Goal: Task Accomplishment & Management: Use online tool/utility

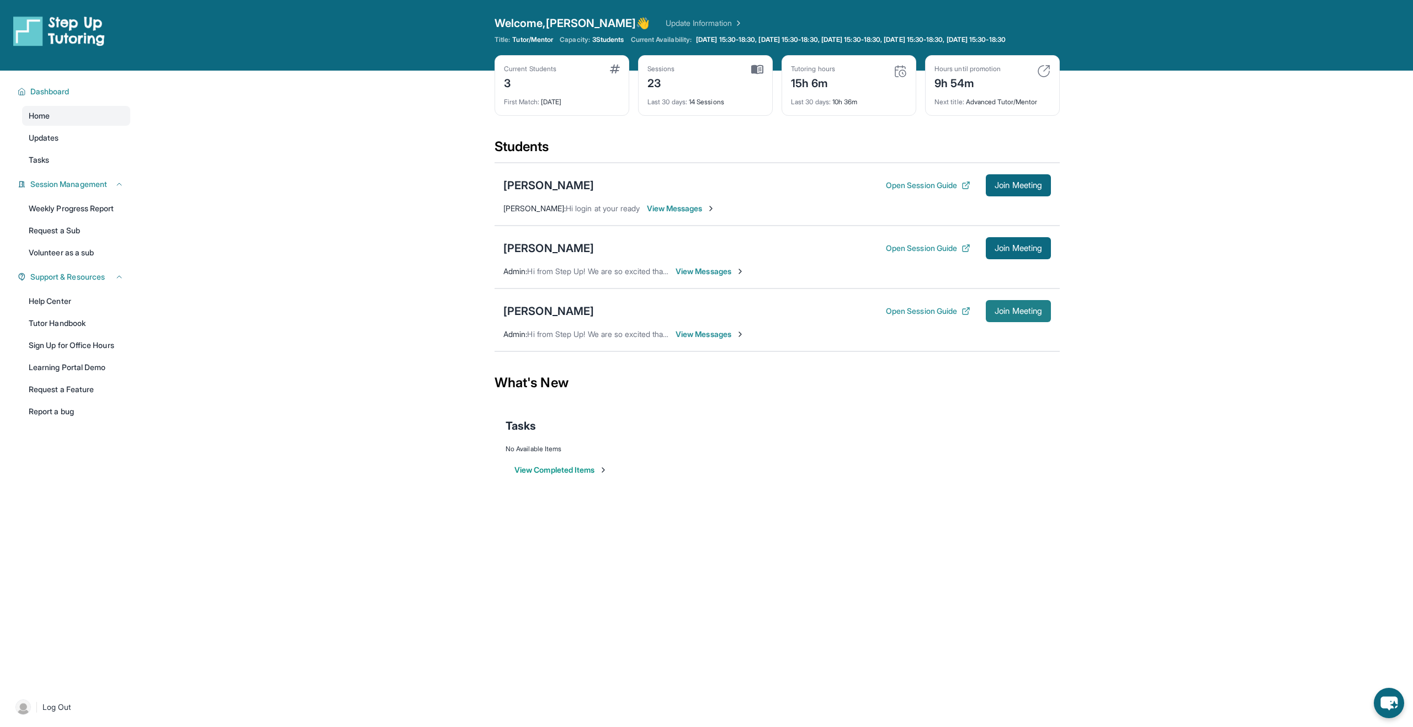
click at [1010, 315] on span "Join Meeting" at bounding box center [1017, 311] width 47 height 7
click at [525, 319] on div "[PERSON_NAME]" at bounding box center [548, 311] width 90 height 15
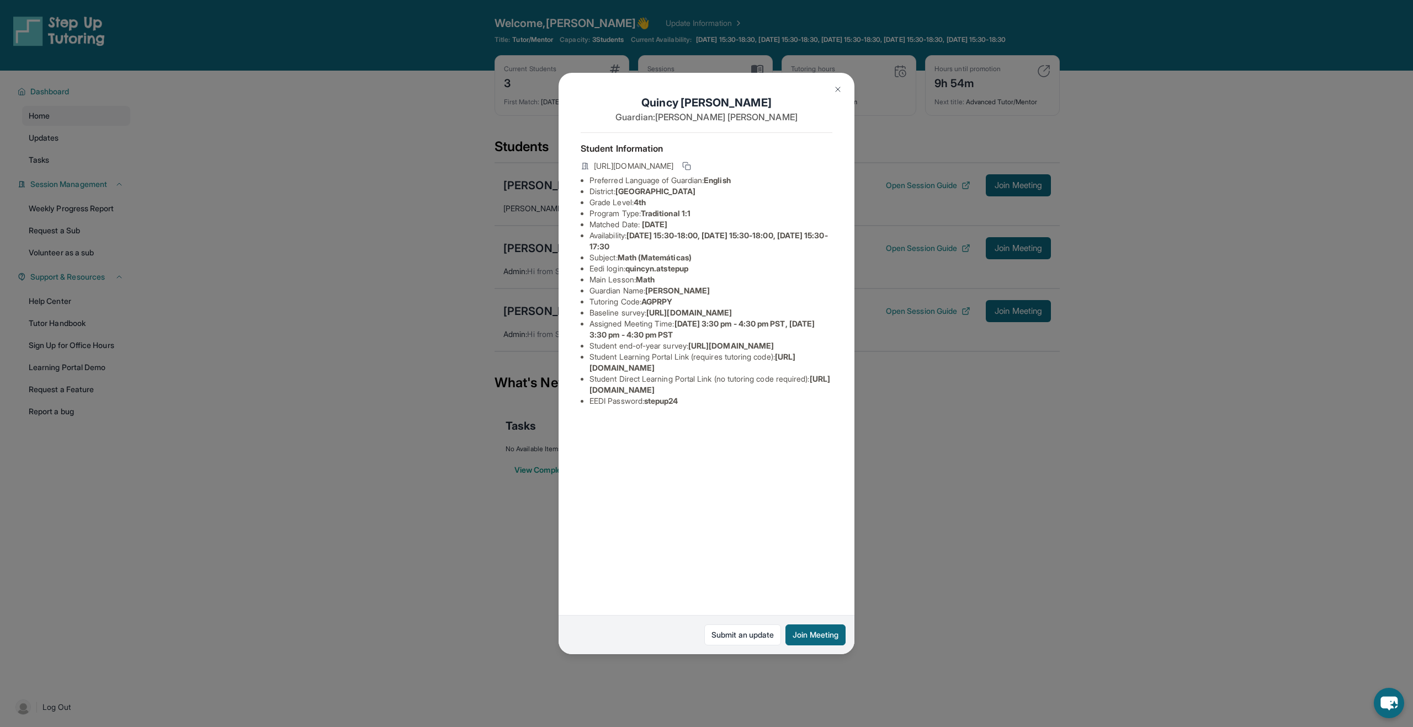
click at [836, 88] on img at bounding box center [837, 89] width 9 height 9
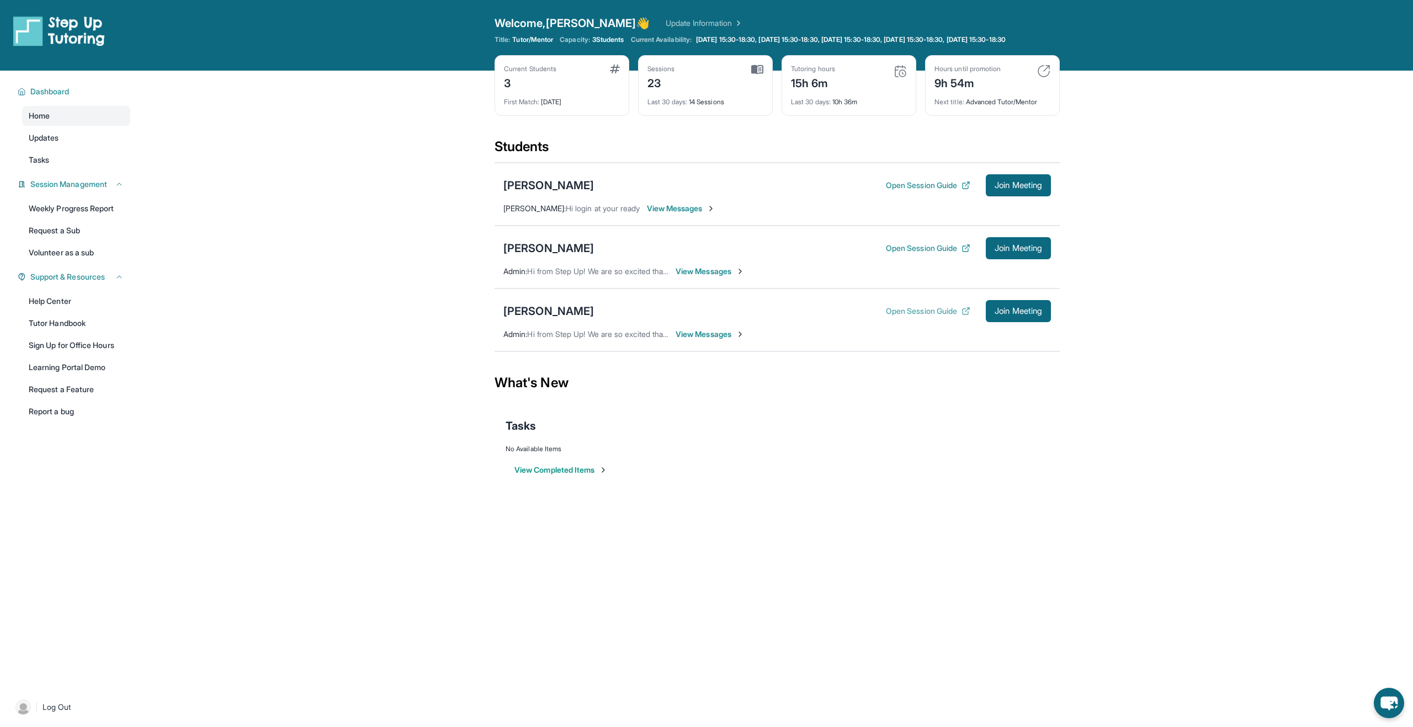
click at [918, 317] on button "Open Session Guide" at bounding box center [928, 311] width 84 height 11
click at [521, 319] on div "[PERSON_NAME]" at bounding box center [548, 311] width 90 height 15
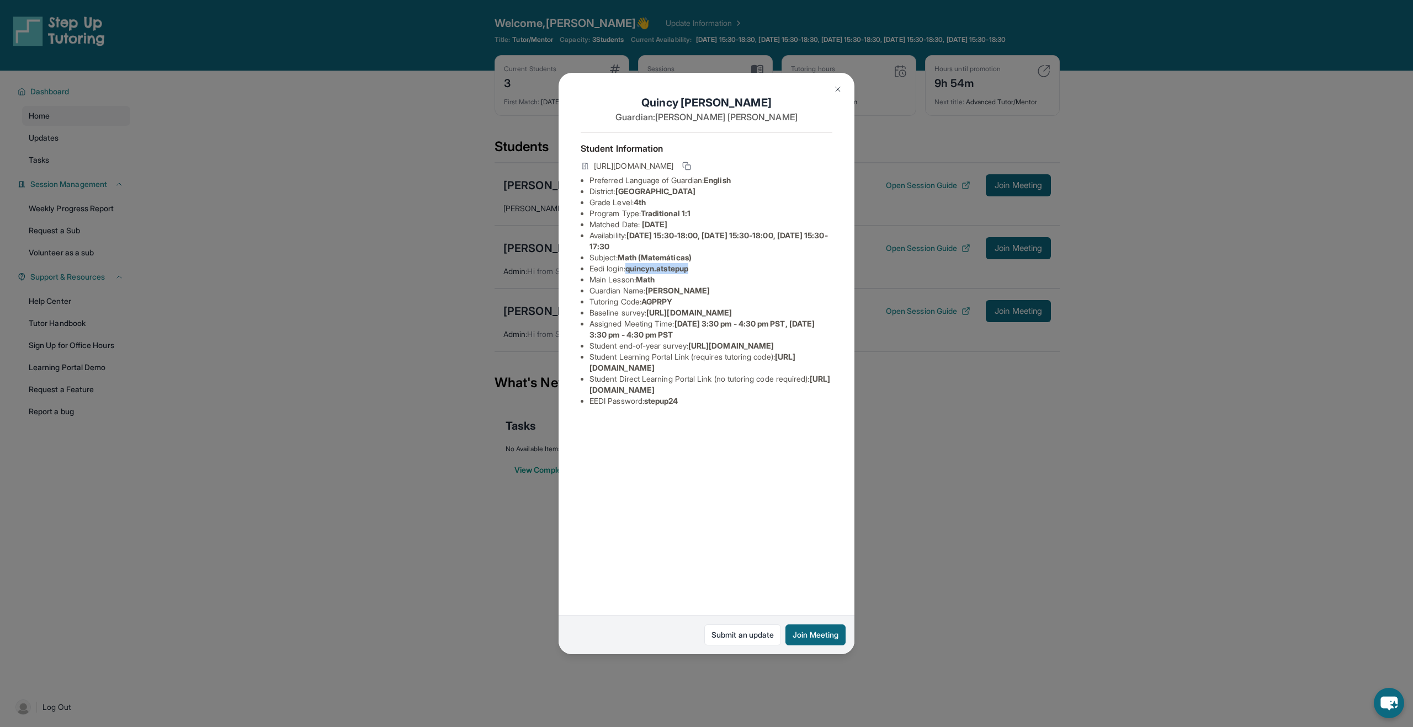
drag, startPoint x: 631, startPoint y: 269, endPoint x: 698, endPoint y: 267, distance: 66.8
click at [698, 267] on li "Eedi login : quincyn.atstepup" at bounding box center [710, 268] width 243 height 11
copy span "quincyn.atstepup"
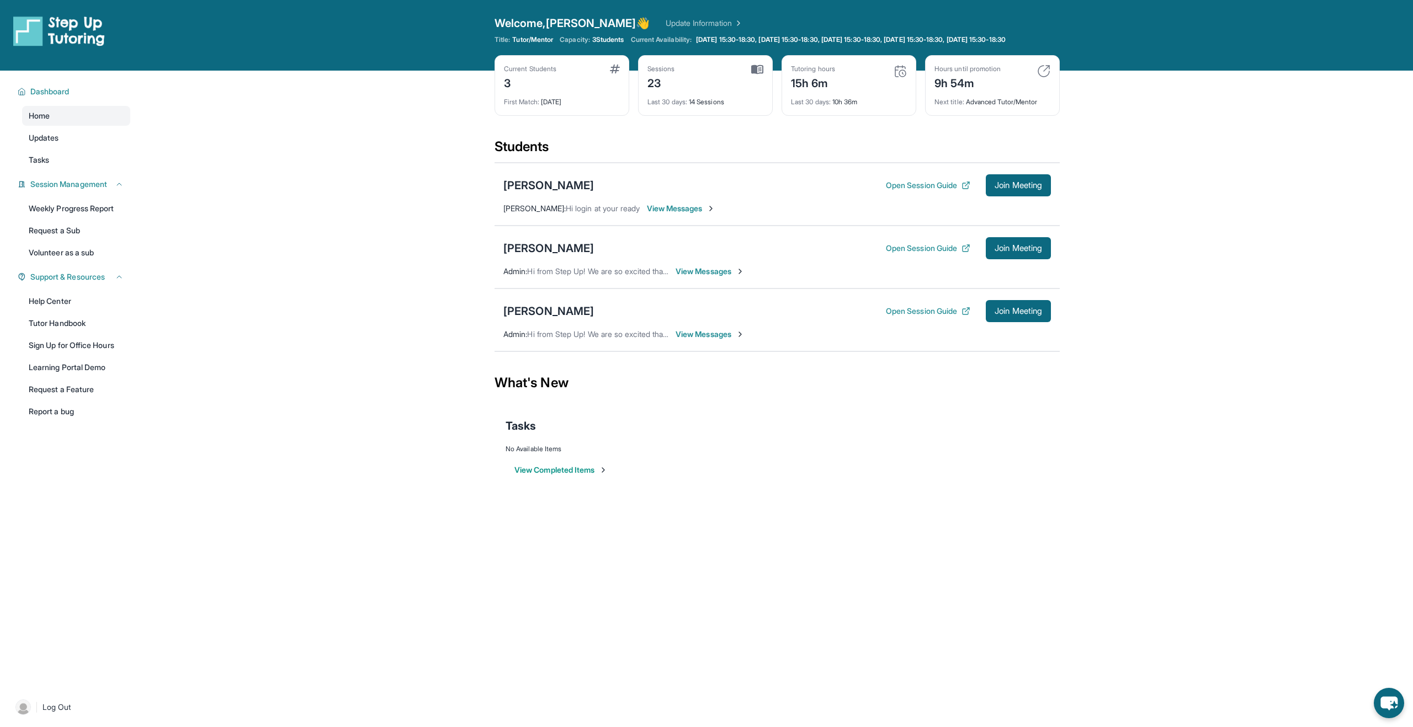
click at [817, 73] on div "Tutoring hours" at bounding box center [813, 69] width 44 height 9
click at [899, 78] on img at bounding box center [899, 71] width 13 height 13
click at [838, 107] on div "Last 30 days : 10h 36m" at bounding box center [849, 98] width 116 height 15
drag, startPoint x: 792, startPoint y: 78, endPoint x: 895, endPoint y: 121, distance: 111.3
click at [895, 116] on div "Tutoring hours 15h 6m Last 30 days : 10h 36m" at bounding box center [848, 85] width 135 height 61
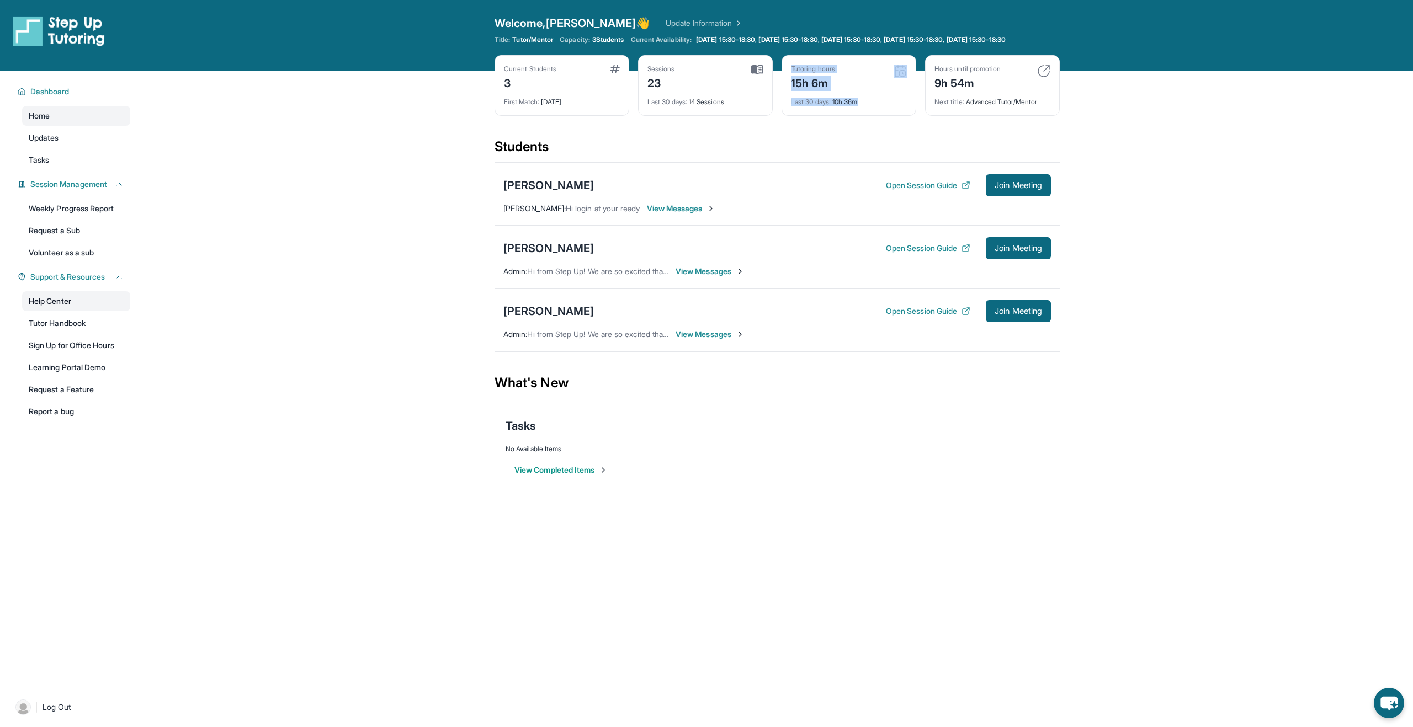
click at [62, 311] on link "Help Center" at bounding box center [76, 301] width 108 height 20
click at [1021, 315] on span "Join Meeting" at bounding box center [1017, 311] width 47 height 7
